Goal: Task Accomplishment & Management: Complete application form

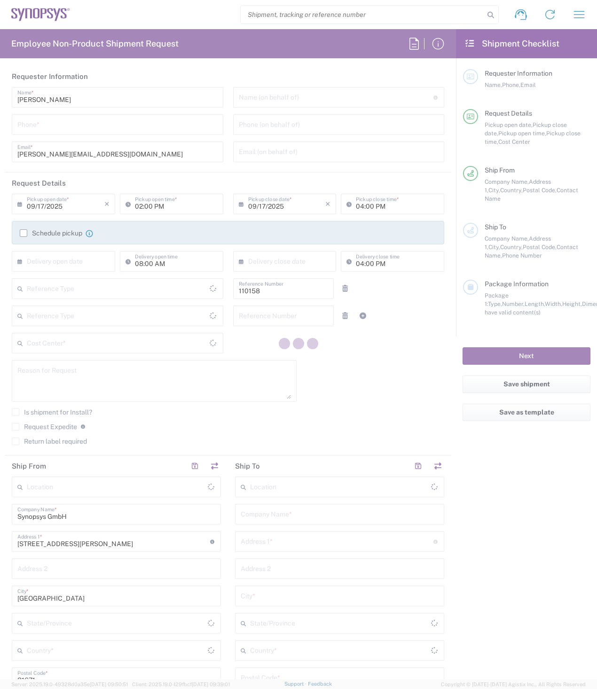
type input "Department"
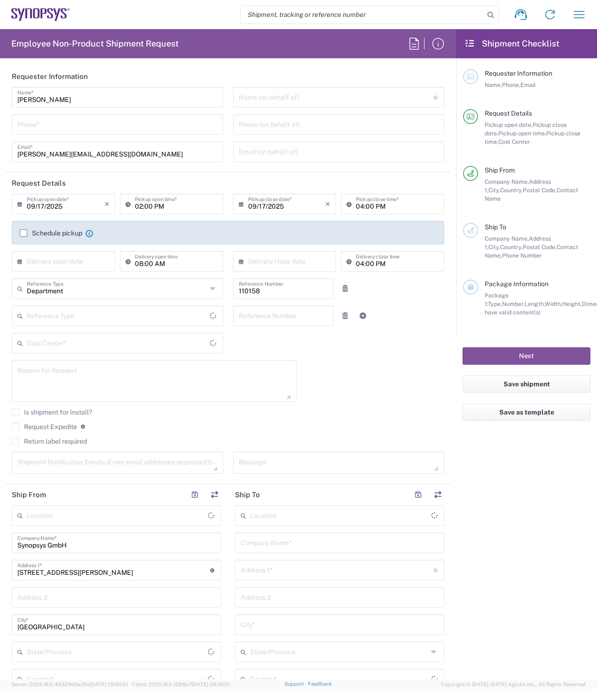
type input "Delivered at Place"
type input "DE01, FAC, DE02, Munich 110158"
type input "[GEOGRAPHIC_DATA]"
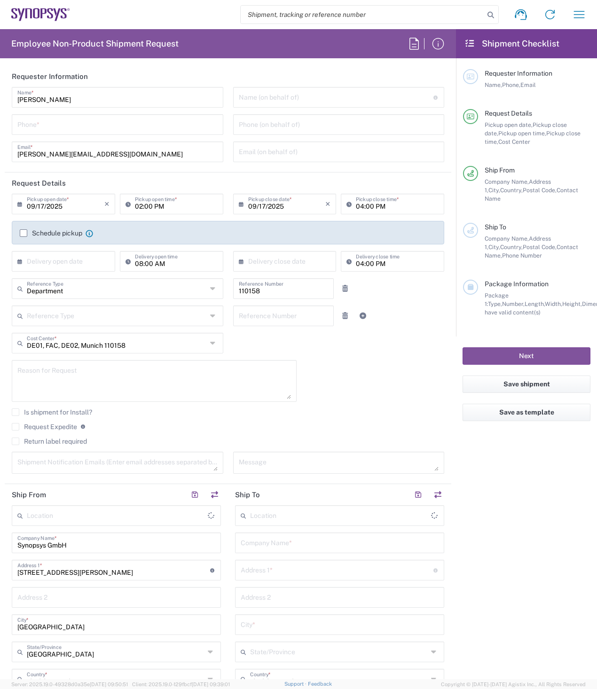
type input "[GEOGRAPHIC_DATA] DE24"
click at [290, 517] on input "text" at bounding box center [339, 515] width 178 height 16
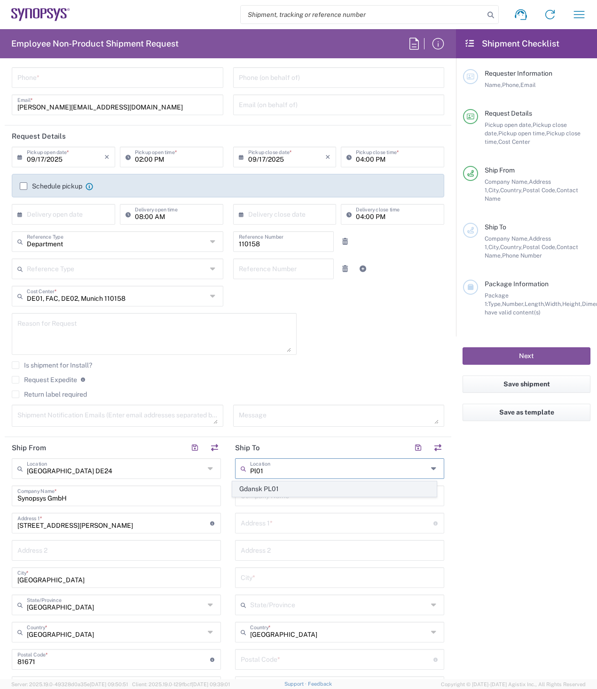
click at [288, 489] on span "Gdansk PL01" at bounding box center [335, 489] width 204 height 15
type input "Gdansk PL01"
type input "Synopsys Poland Sp.Z.o.o"
type input "[GEOGRAPHIC_DATA] Ul"
type input "Arkonska 6/A4"
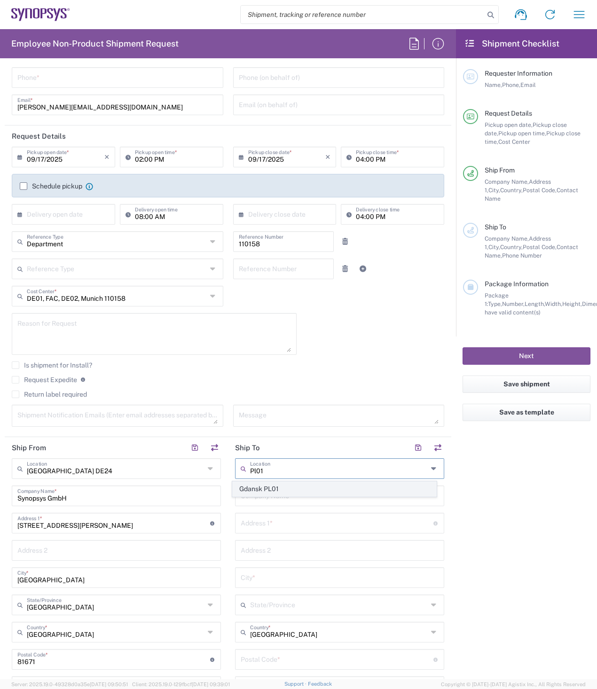
type input "Gdansk"
type input "[GEOGRAPHIC_DATA]"
type input "80-387"
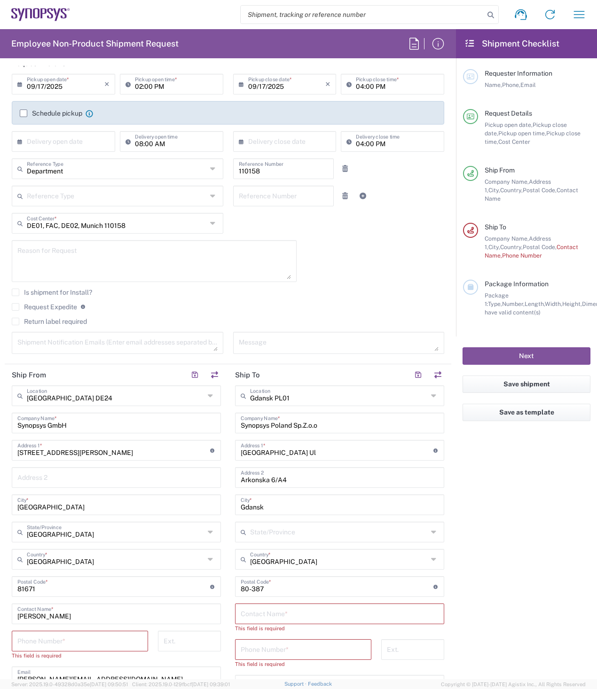
scroll to position [141, 0]
